Goal: Transaction & Acquisition: Obtain resource

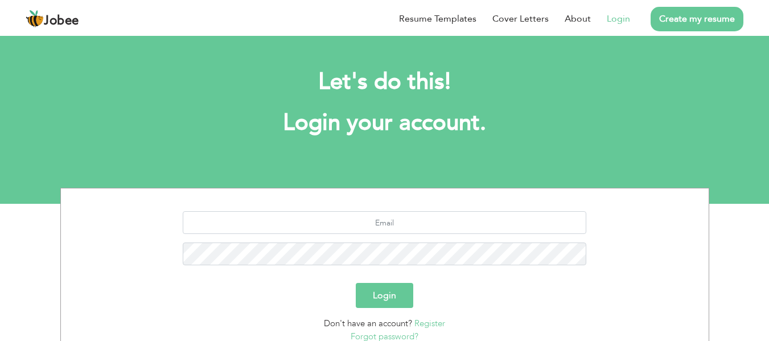
drag, startPoint x: 0, startPoint y: 0, endPoint x: 617, endPoint y: 15, distance: 617.5
click at [617, 15] on link "Login" at bounding box center [618, 19] width 23 height 14
click at [620, 22] on link "Login" at bounding box center [618, 19] width 23 height 14
click at [391, 220] on input "text" at bounding box center [385, 222] width 404 height 23
type input "mafishaikh123@gmail.com"
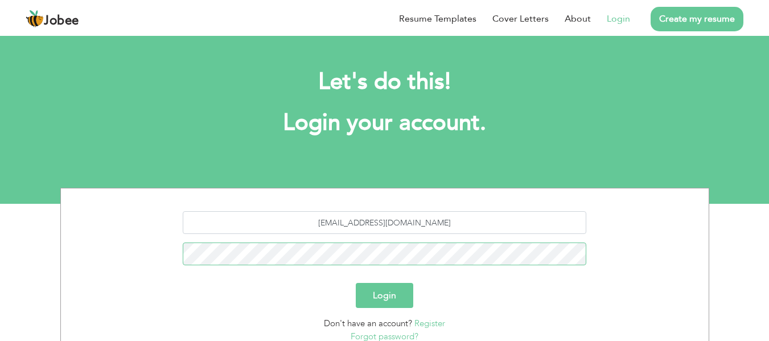
click at [356, 283] on button "Login" at bounding box center [385, 295] width 58 height 25
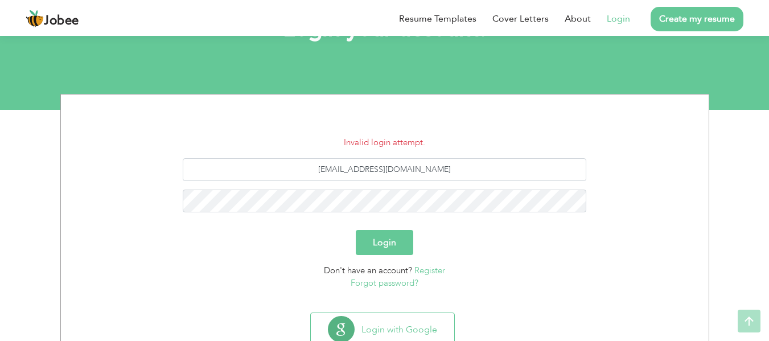
scroll to position [114, 0]
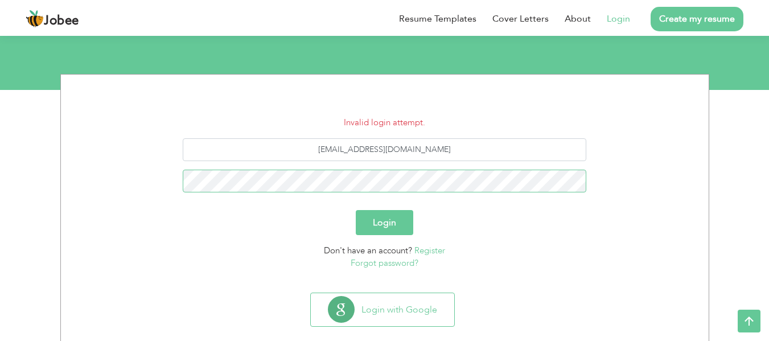
click at [356, 210] on button "Login" at bounding box center [385, 222] width 58 height 25
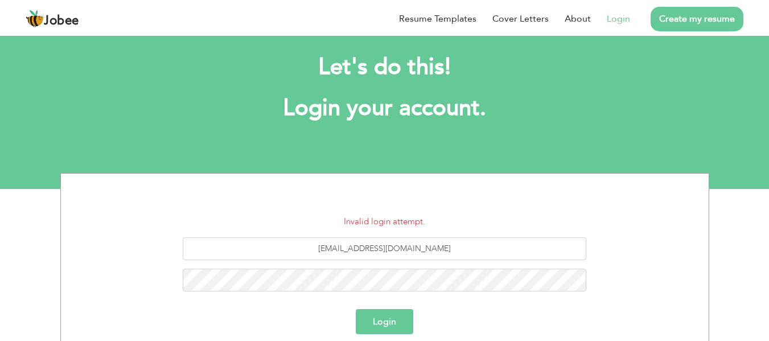
scroll to position [57, 0]
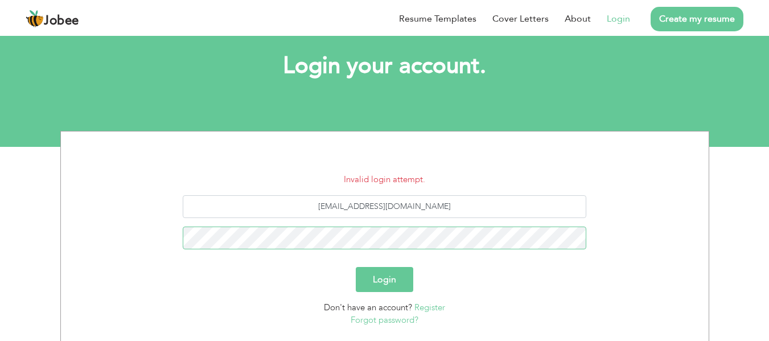
click at [356, 267] on button "Login" at bounding box center [385, 279] width 58 height 25
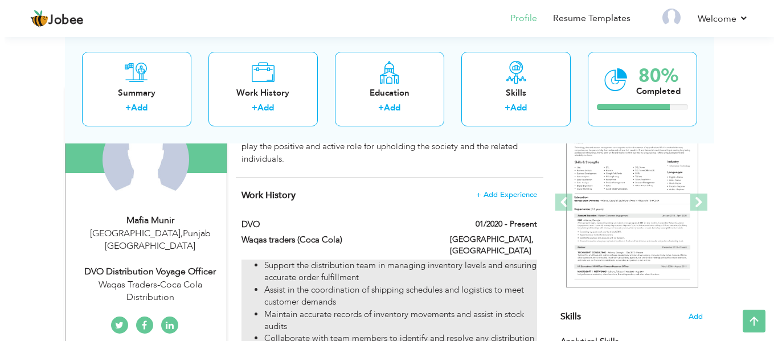
scroll to position [117, 0]
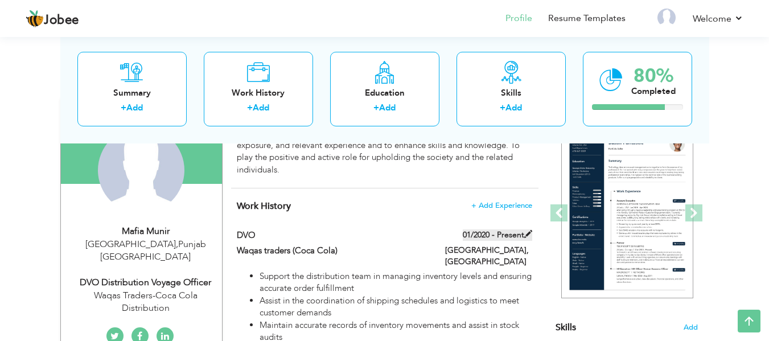
click at [530, 230] on span at bounding box center [528, 234] width 8 height 8
type input "DVO"
type input "Waqas traders (Coca Cola)"
type input "01/2020"
type input "[GEOGRAPHIC_DATA]"
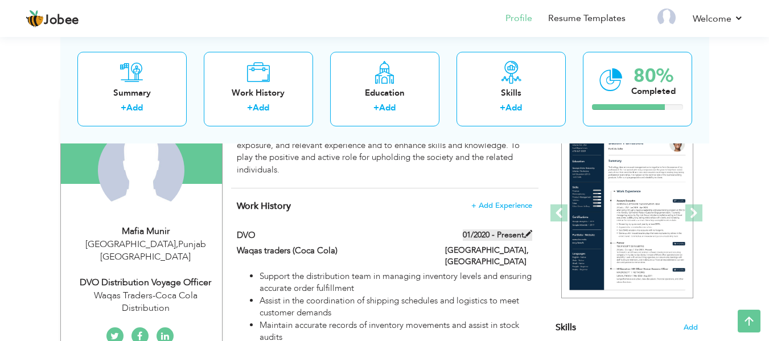
type input "[GEOGRAPHIC_DATA]"
checkbox input "true"
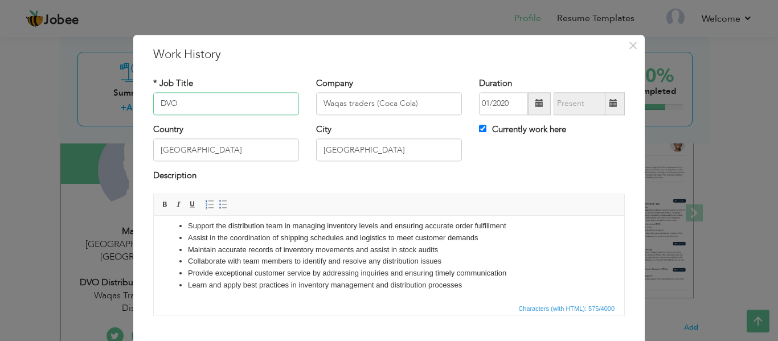
scroll to position [9, 0]
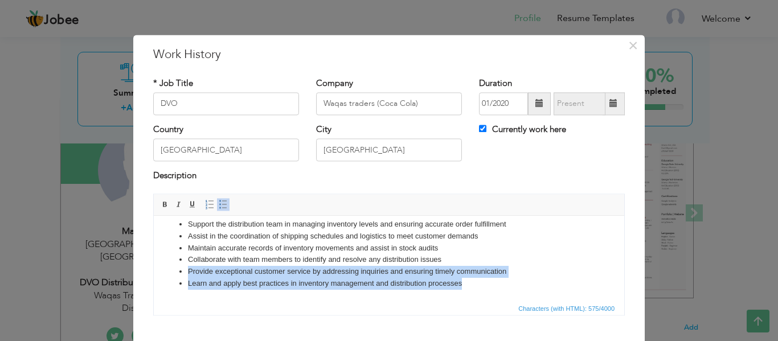
drag, startPoint x: 471, startPoint y: 282, endPoint x: 167, endPoint y: 269, distance: 304.4
click at [167, 269] on ul "Support the distribution team in managing inventory levels and ensuring accurat…" at bounding box center [389, 254] width 448 height 71
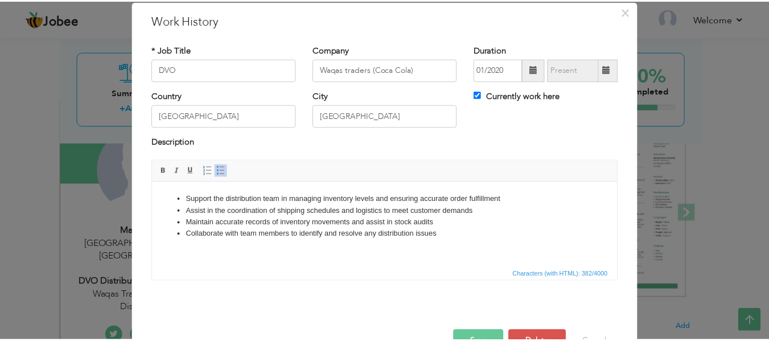
scroll to position [67, 0]
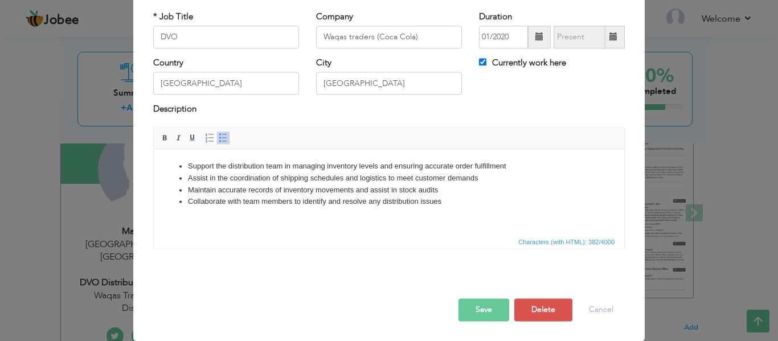
click at [482, 312] on button "Save" at bounding box center [483, 309] width 51 height 23
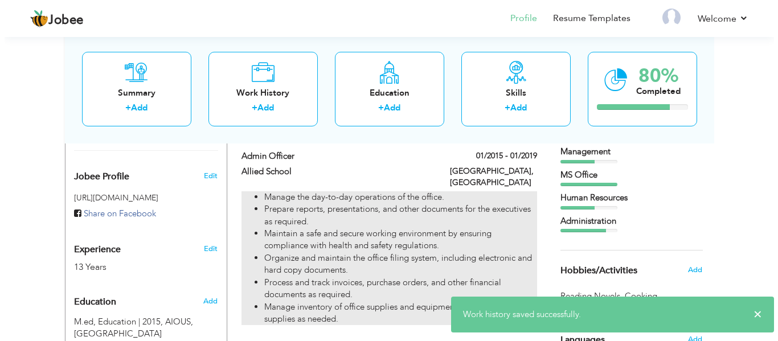
scroll to position [345, 0]
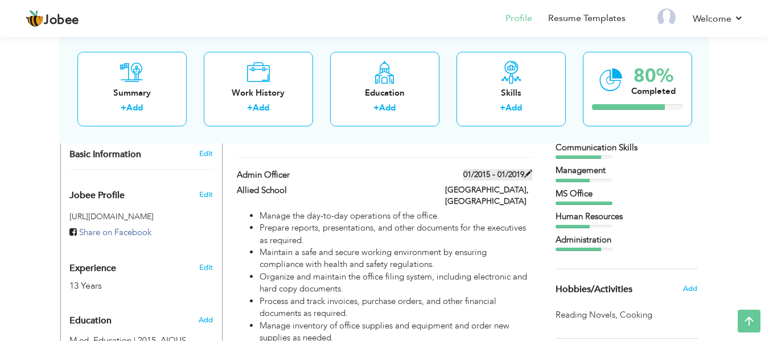
click at [528, 170] on span at bounding box center [528, 174] width 8 height 8
type input "Admin Officer"
type input "Allied School"
type input "01/2015"
type input "01/2019"
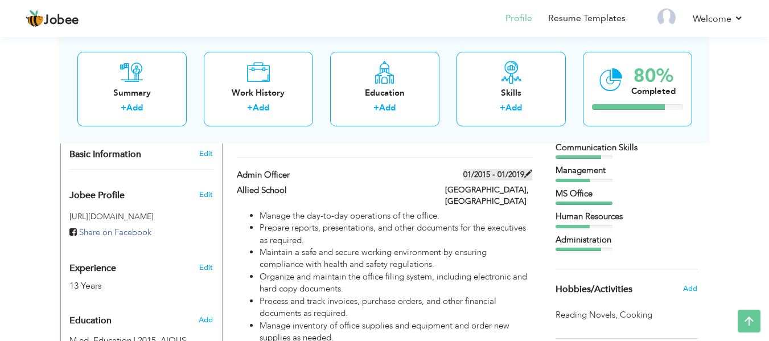
checkbox input "false"
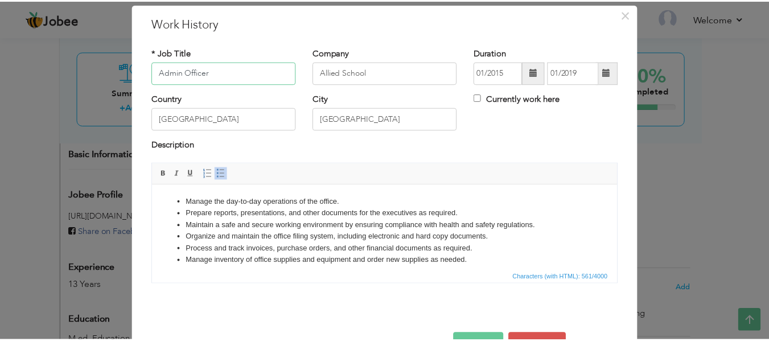
scroll to position [57, 0]
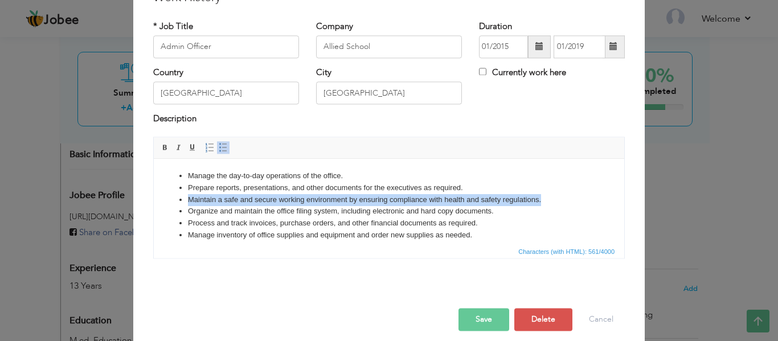
drag, startPoint x: 544, startPoint y: 200, endPoint x: 179, endPoint y: 195, distance: 364.5
click at [188, 195] on li "Maintain a safe and secure working environment by ensuring compliance with heal…" at bounding box center [389, 200] width 402 height 12
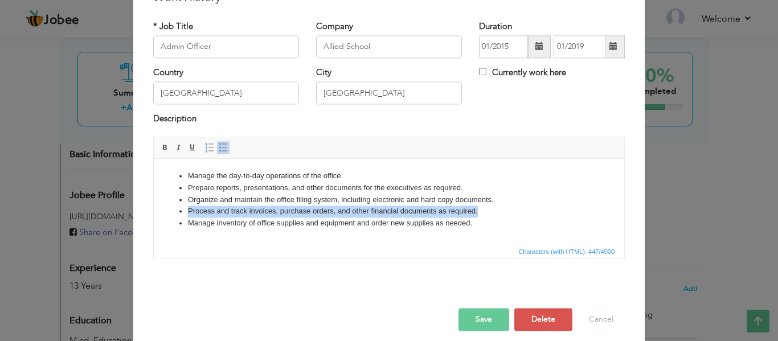
drag, startPoint x: 462, startPoint y: 212, endPoint x: 170, endPoint y: 210, distance: 292.1
click at [170, 210] on ul "Manage the day-to-day operations of the office. Prepare reports, presentations,…" at bounding box center [389, 199] width 448 height 59
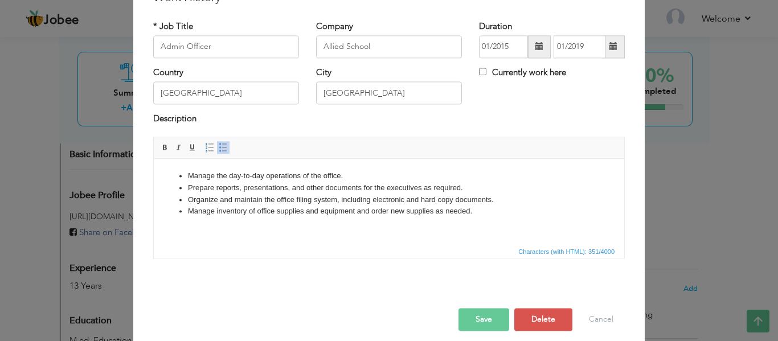
click at [476, 315] on button "Save" at bounding box center [483, 319] width 51 height 23
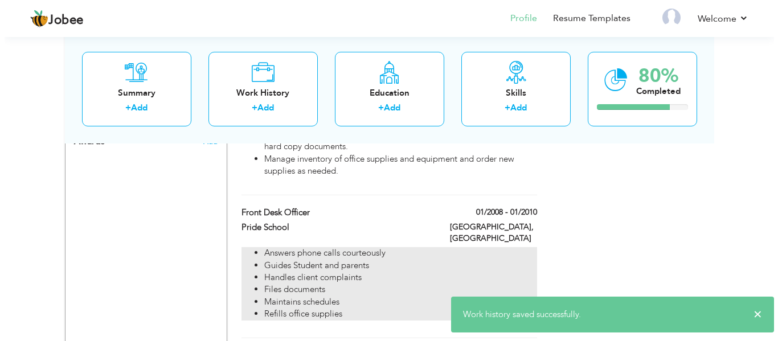
scroll to position [686, 0]
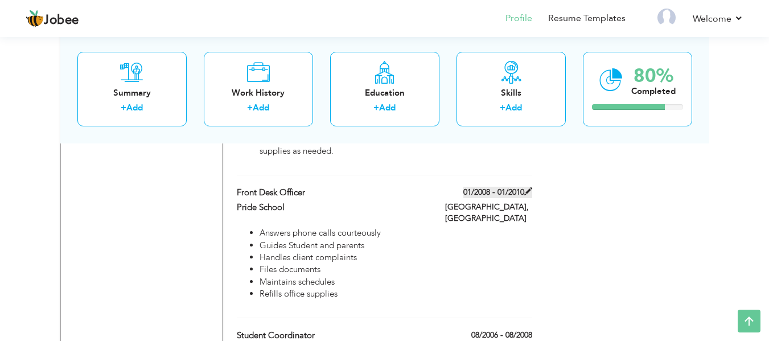
click at [524, 187] on span at bounding box center [528, 191] width 8 height 8
type input "Front Desk Officer"
type input "Pride School"
type input "01/2008"
type input "01/2010"
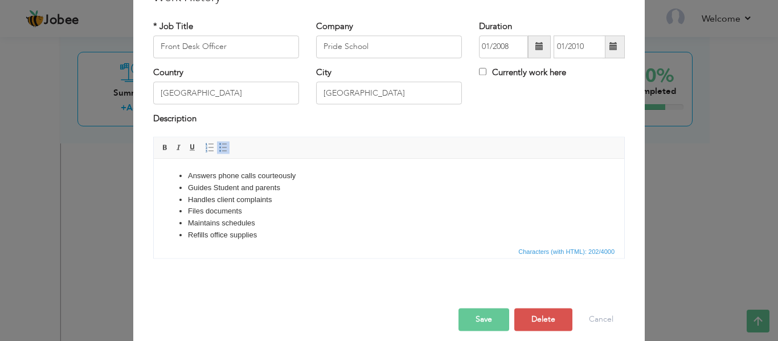
scroll to position [0, 0]
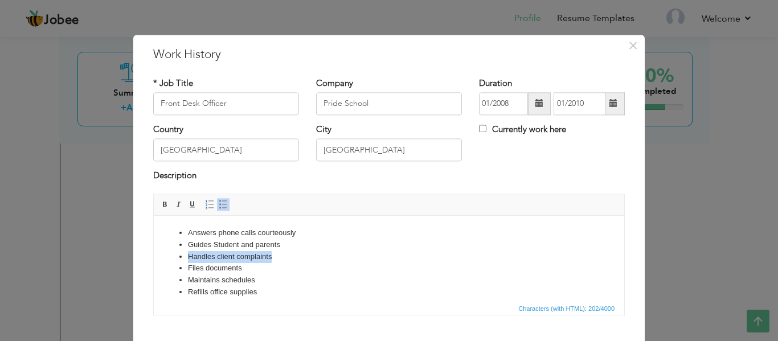
drag, startPoint x: 288, startPoint y: 255, endPoint x: 174, endPoint y: 256, distance: 113.9
click at [174, 256] on ul "Answers phone calls courteously Guides Student and parents Handles client compl…" at bounding box center [389, 262] width 448 height 71
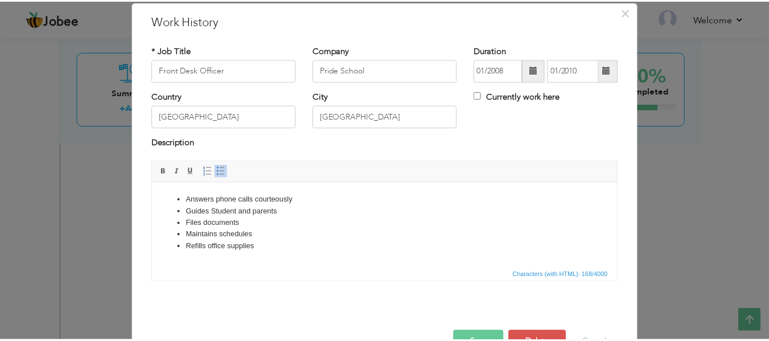
scroll to position [67, 0]
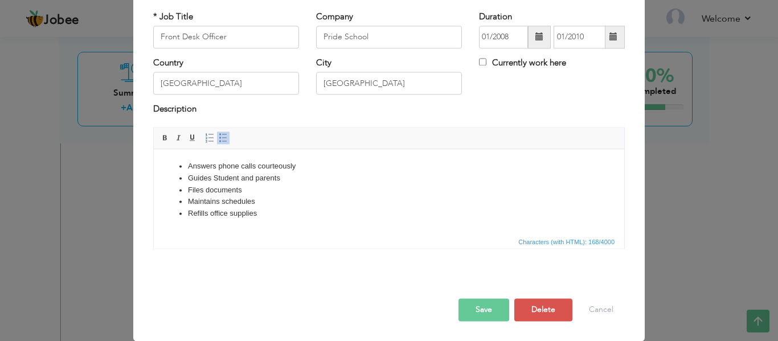
click at [476, 308] on button "Save" at bounding box center [483, 309] width 51 height 23
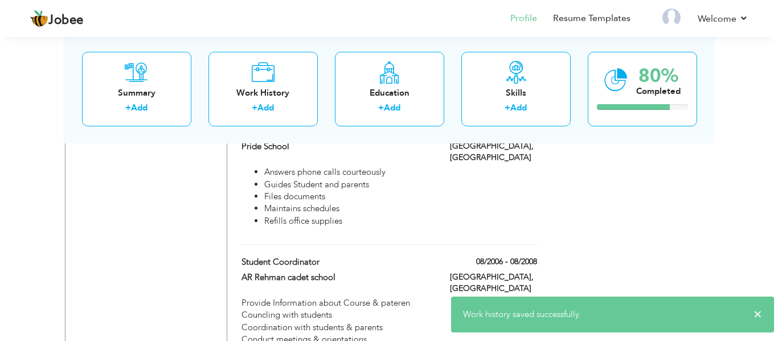
scroll to position [743, 0]
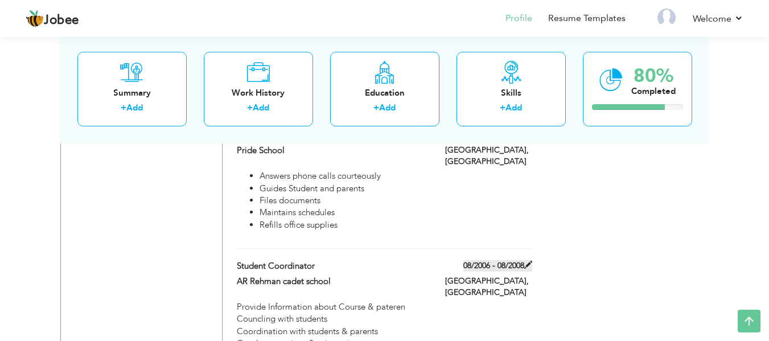
click at [525, 261] on span at bounding box center [528, 265] width 8 height 8
type input "Student Coordinator"
type input "AR Rehman cadet school"
type input "08/2006"
type input "08/2008"
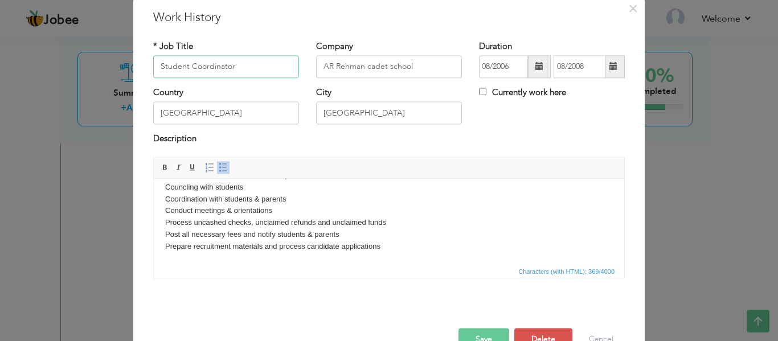
scroll to position [57, 0]
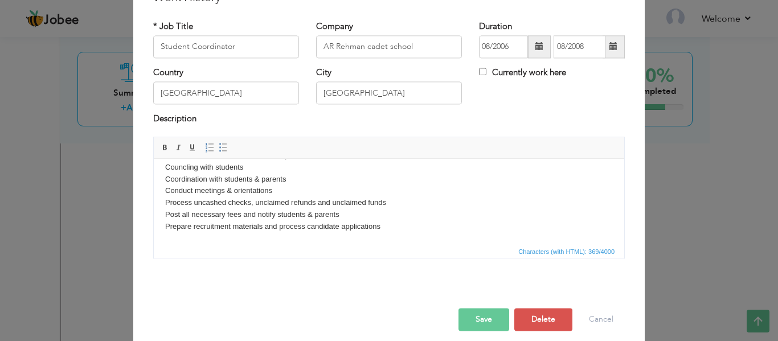
drag, startPoint x: 347, startPoint y: 215, endPoint x: 149, endPoint y: 217, distance: 198.8
click at [154, 217] on html "Provide Information about Course & pateren Councling with students Coordination…" at bounding box center [389, 191] width 470 height 106
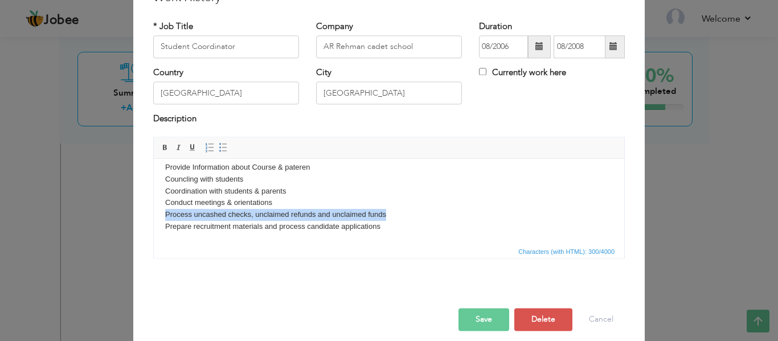
drag, startPoint x: 396, startPoint y: 215, endPoint x: 159, endPoint y: 216, distance: 236.9
click at [159, 216] on html "Provide Information about Course & pateren Councling with students Coordination…" at bounding box center [389, 197] width 470 height 94
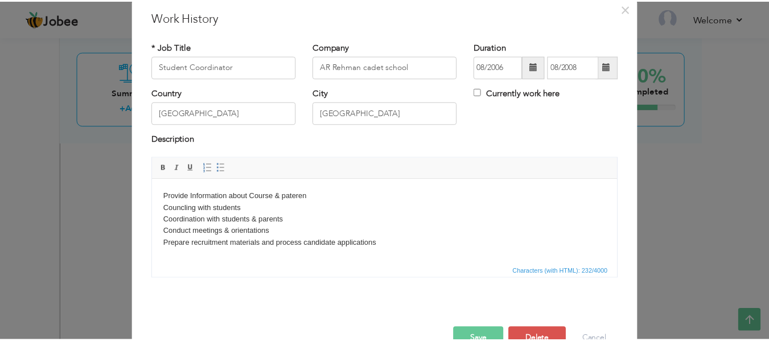
scroll to position [57, 0]
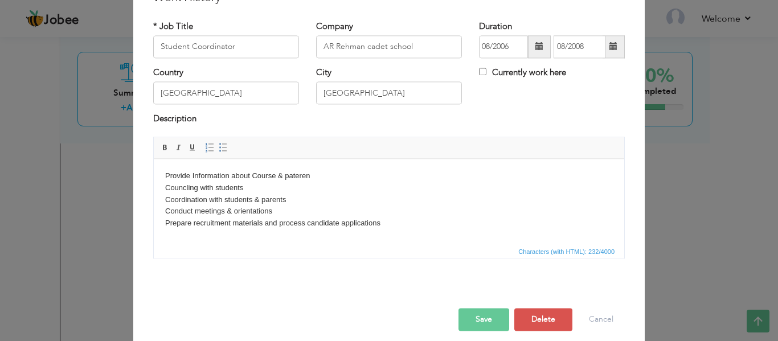
click at [472, 315] on button "Save" at bounding box center [483, 319] width 51 height 23
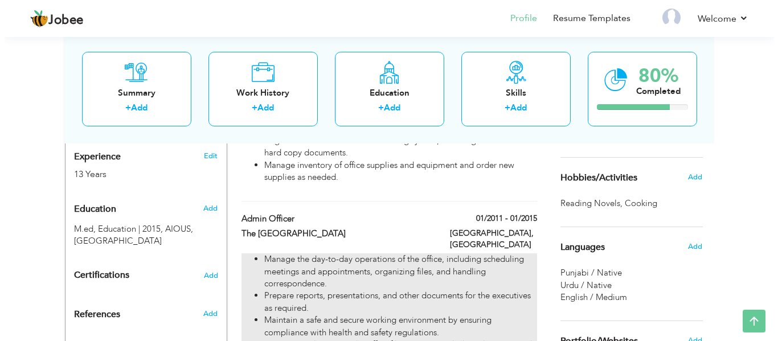
scroll to position [456, 0]
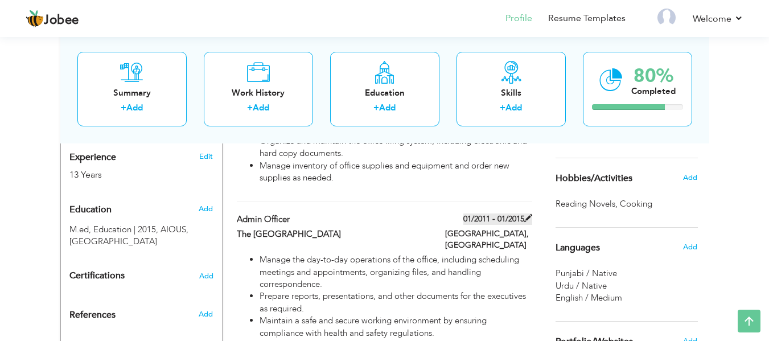
click at [525, 214] on span at bounding box center [528, 218] width 8 height 8
type input "Admin Officer"
type input "The [GEOGRAPHIC_DATA]"
type input "01/2011"
type input "01/2015"
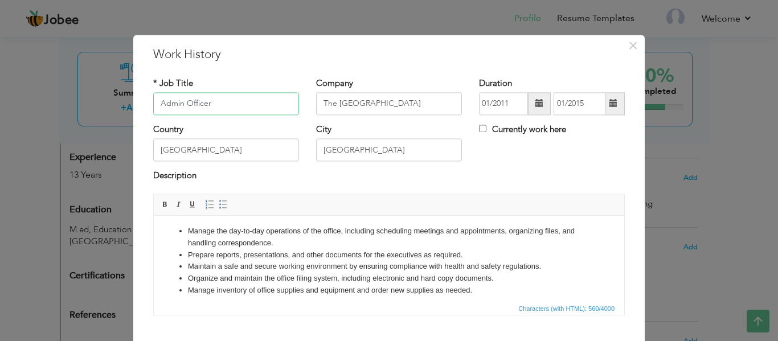
scroll to position [0, 0]
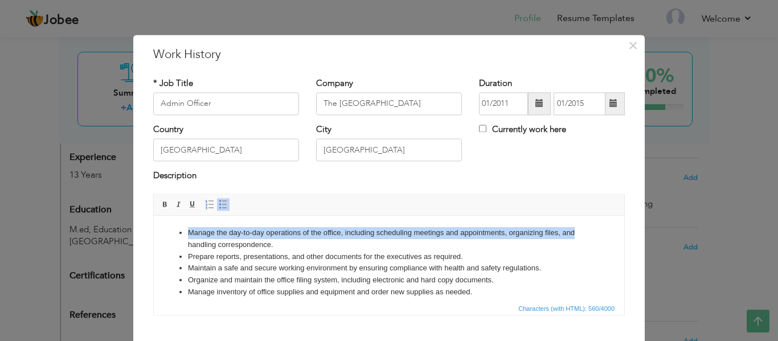
drag, startPoint x: 587, startPoint y: 231, endPoint x: 155, endPoint y: 216, distance: 431.9
click at [155, 216] on html "Manage the day-to-day operations of the office, including scheduling meetings a…" at bounding box center [389, 263] width 470 height 94
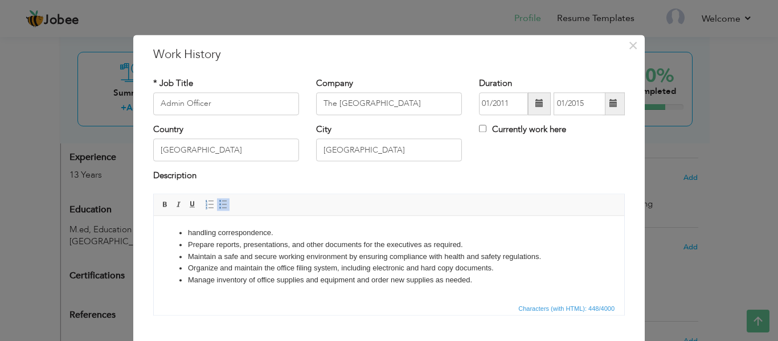
drag, startPoint x: 280, startPoint y: 231, endPoint x: 171, endPoint y: 228, distance: 108.2
click at [173, 228] on ul "handling correspondence. Prepare reports, presentations, and other documents fo…" at bounding box center [389, 256] width 448 height 59
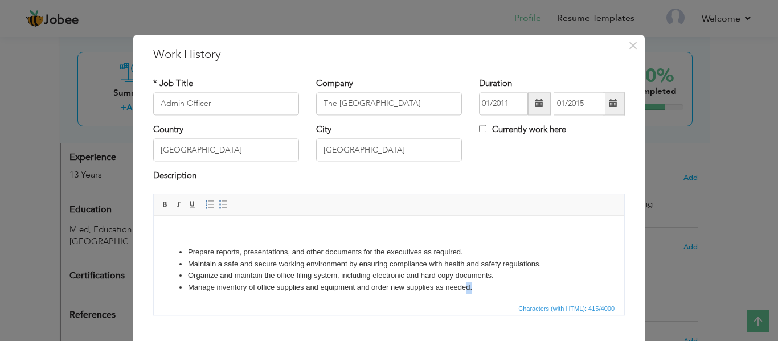
scroll to position [4, 0]
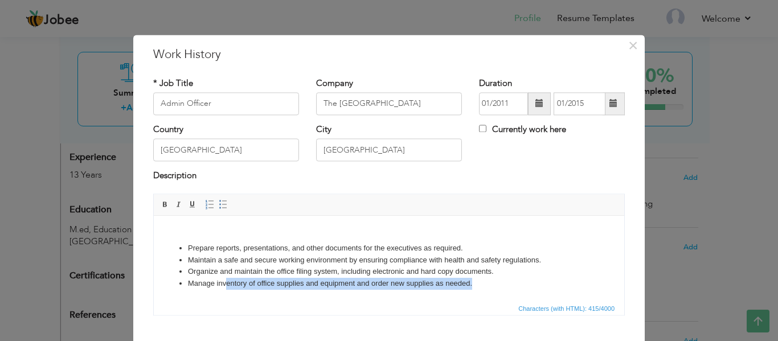
drag, startPoint x: 477, startPoint y: 290, endPoint x: 226, endPoint y: 281, distance: 251.3
click at [226, 281] on li "Manage inventory of office supplies and equipment and order new supplies as nee…" at bounding box center [389, 284] width 402 height 12
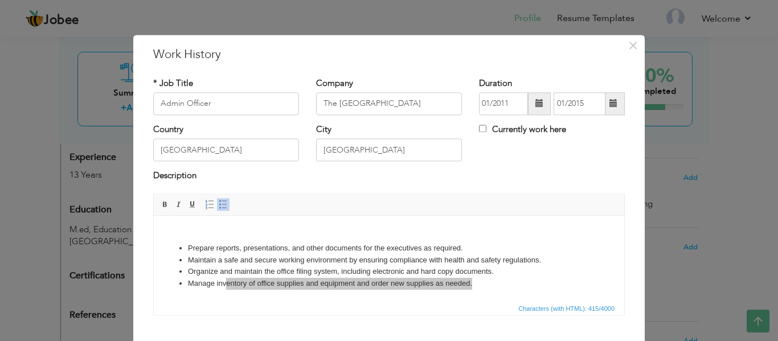
drag, startPoint x: 276, startPoint y: 305, endPoint x: 439, endPoint y: 305, distance: 162.9
click at [278, 305] on span "Characters (with HTML): 415/4000" at bounding box center [389, 308] width 470 height 14
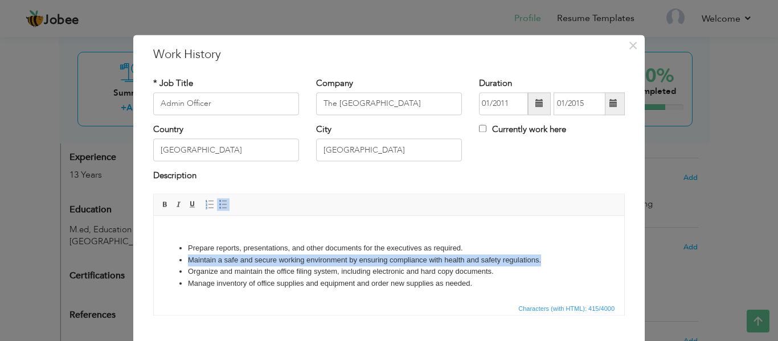
drag, startPoint x: 543, startPoint y: 258, endPoint x: 177, endPoint y: 258, distance: 366.2
click ul "Prepare reports, presentations, and other documents for the executives as requi…"
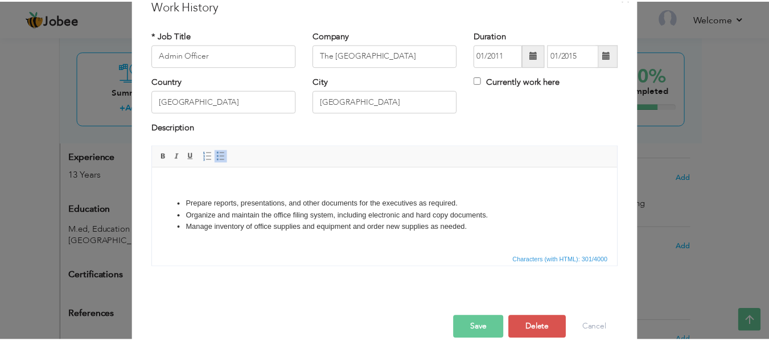
scroll to position [67, 0]
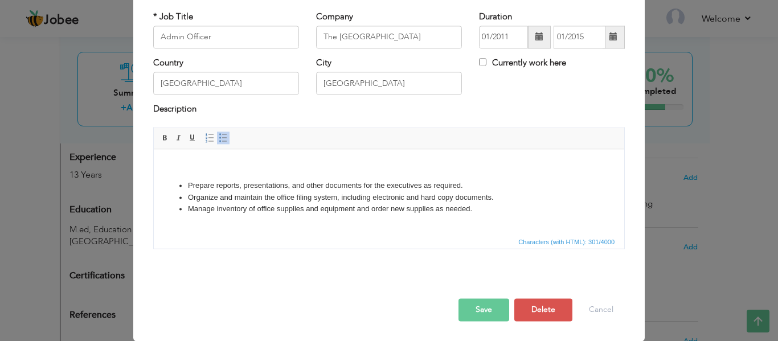
click at [482, 310] on button "Save" at bounding box center [483, 309] width 51 height 23
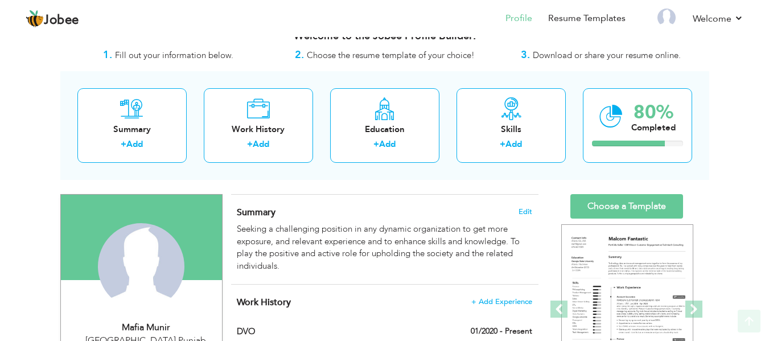
scroll to position [0, 0]
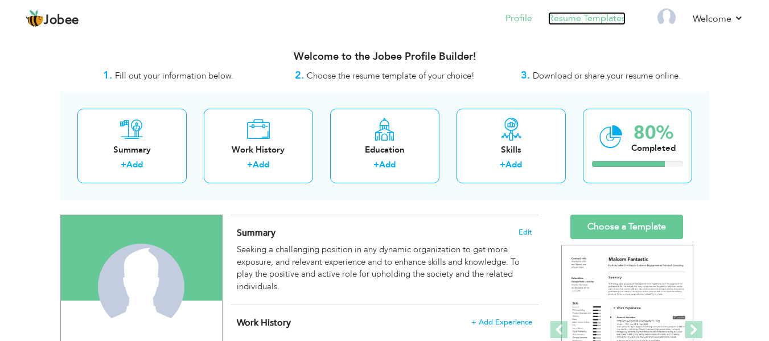
click at [581, 17] on link "Resume Templates" at bounding box center [586, 18] width 77 height 13
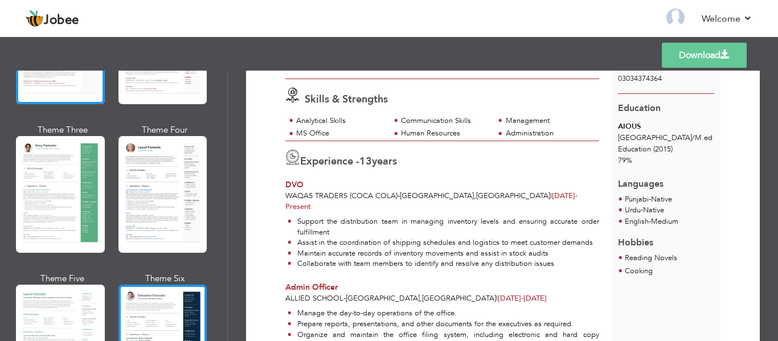
scroll to position [228, 0]
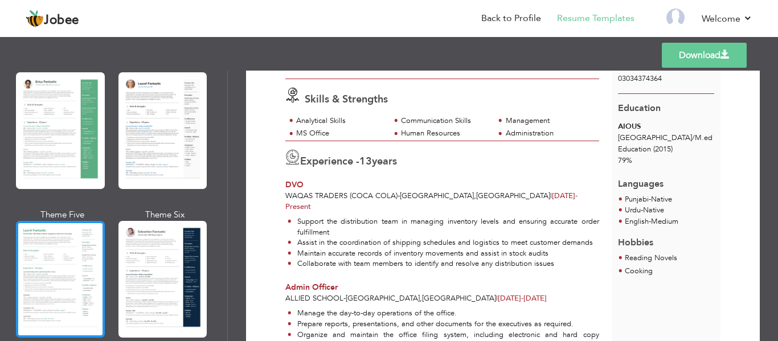
click at [76, 261] on div at bounding box center [60, 279] width 89 height 117
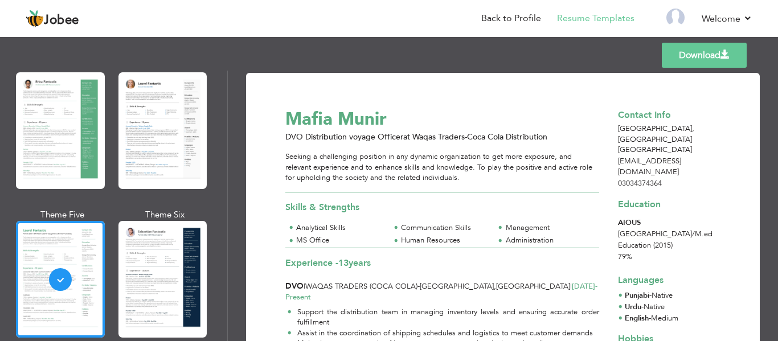
scroll to position [0, 0]
click at [678, 53] on link "Download" at bounding box center [704, 55] width 85 height 25
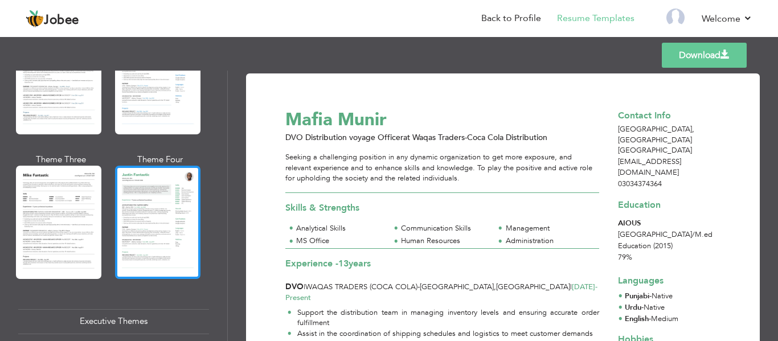
scroll to position [569, 0]
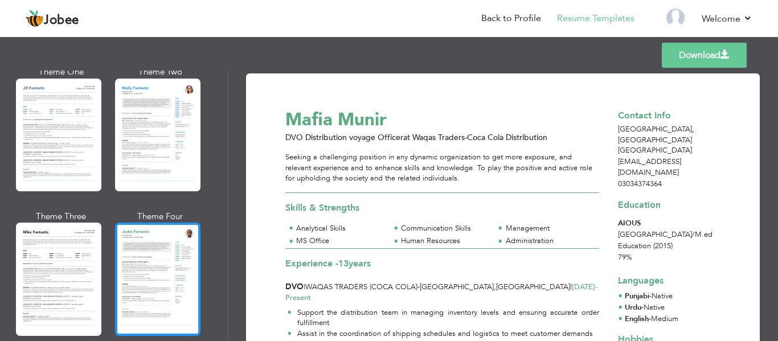
click at [169, 245] on div at bounding box center [157, 279] width 85 height 113
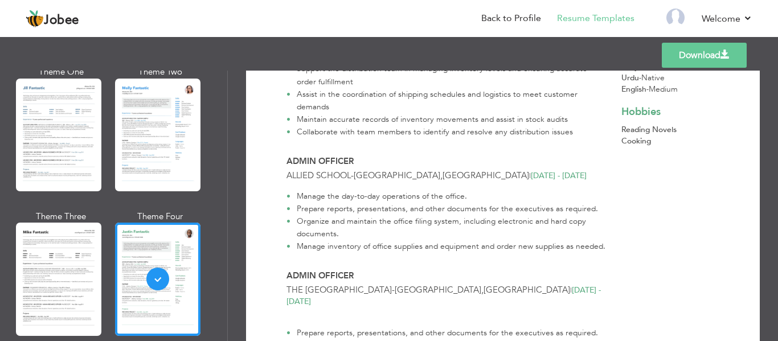
scroll to position [0, 0]
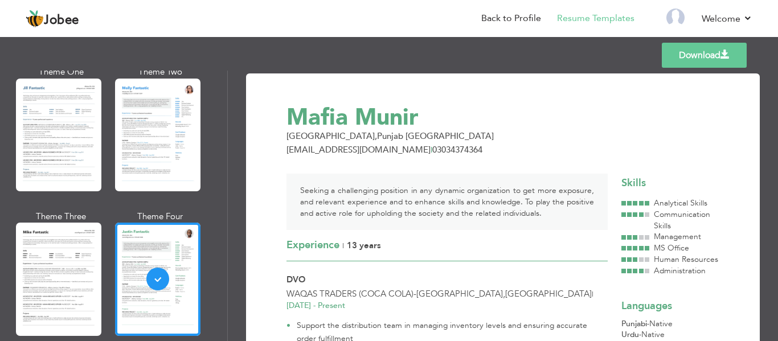
click at [692, 58] on link "Download" at bounding box center [704, 55] width 85 height 25
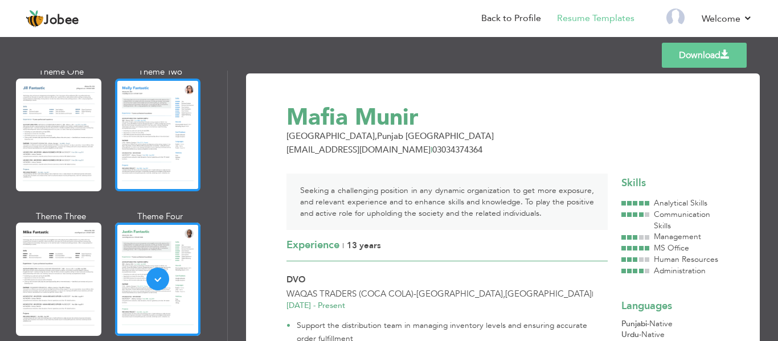
click at [181, 118] on div at bounding box center [157, 135] width 85 height 113
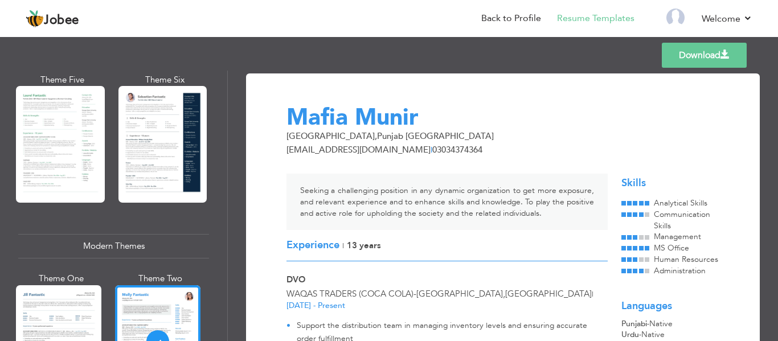
scroll to position [342, 0]
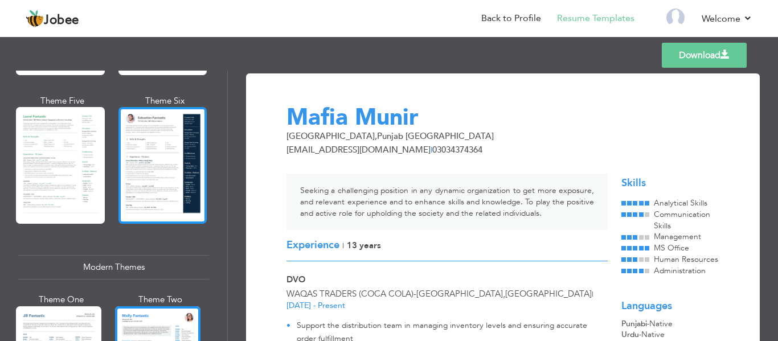
click at [133, 153] on div at bounding box center [162, 165] width 89 height 117
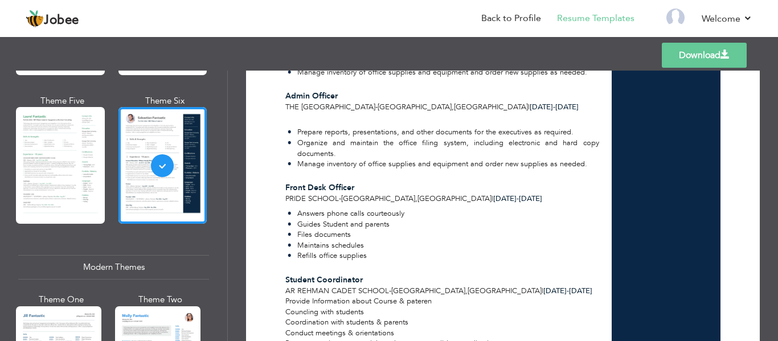
scroll to position [450, 0]
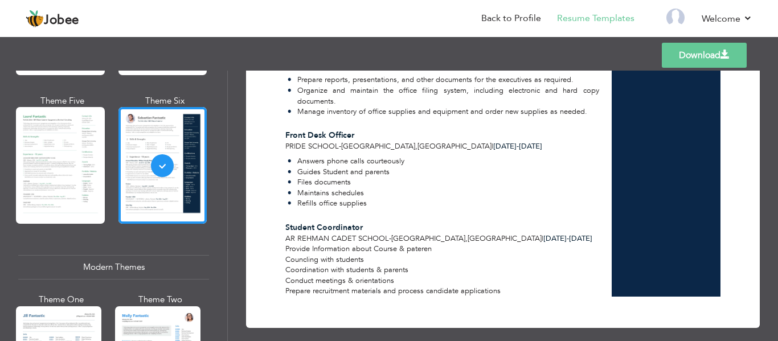
click at [683, 59] on link "Download" at bounding box center [704, 55] width 85 height 25
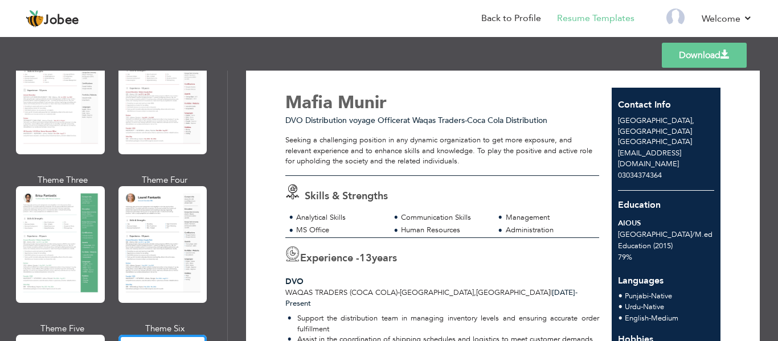
scroll to position [0, 0]
